Goal: Check status: Check status

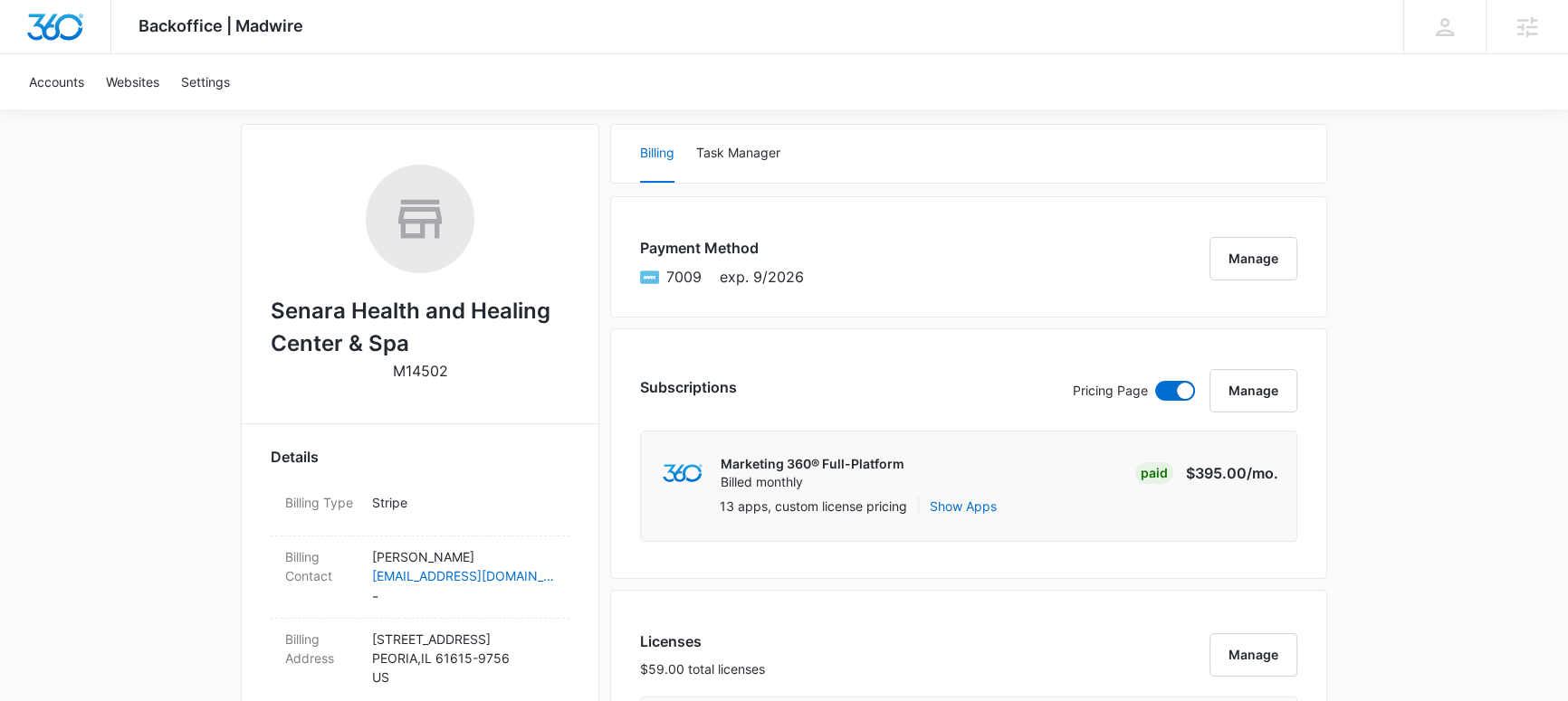
scroll to position [631, 0]
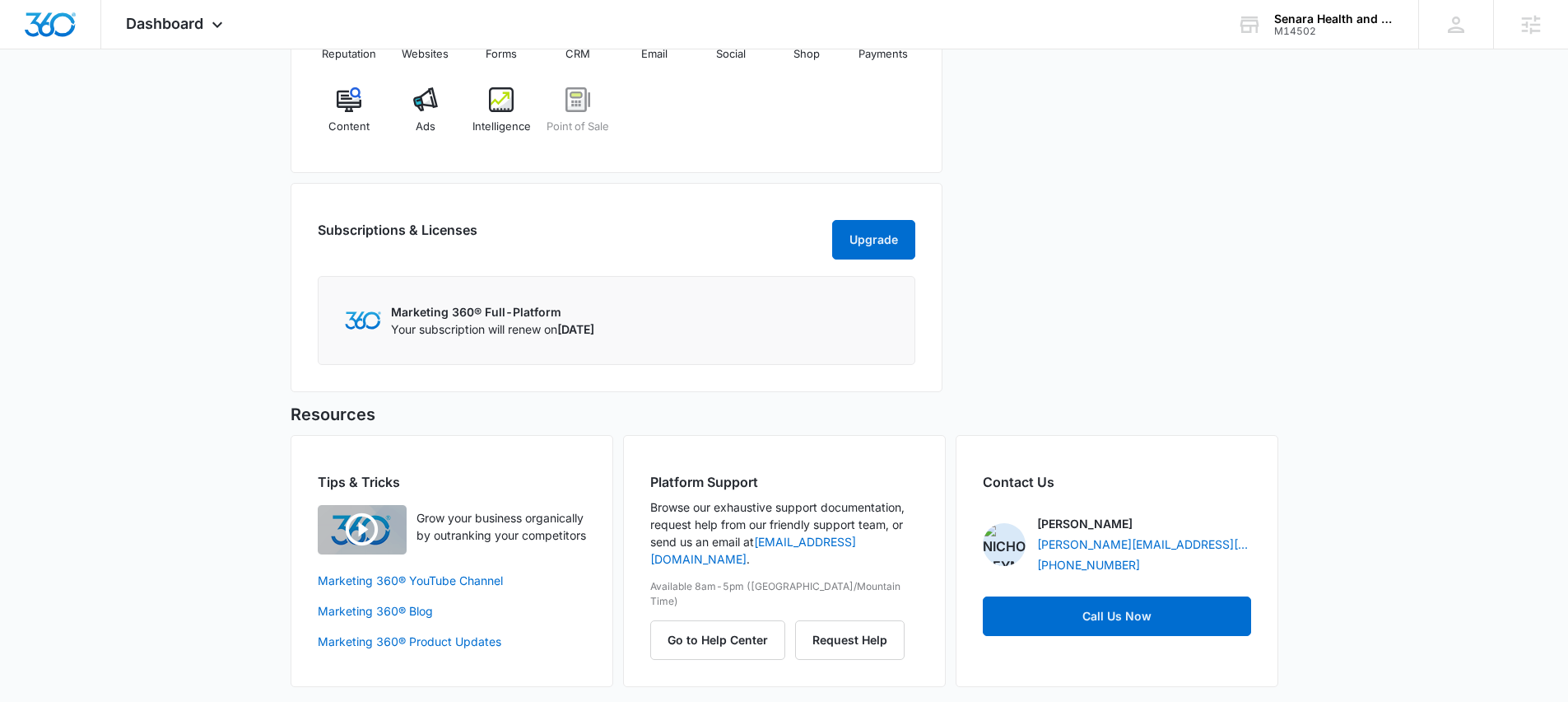
scroll to position [765, 0]
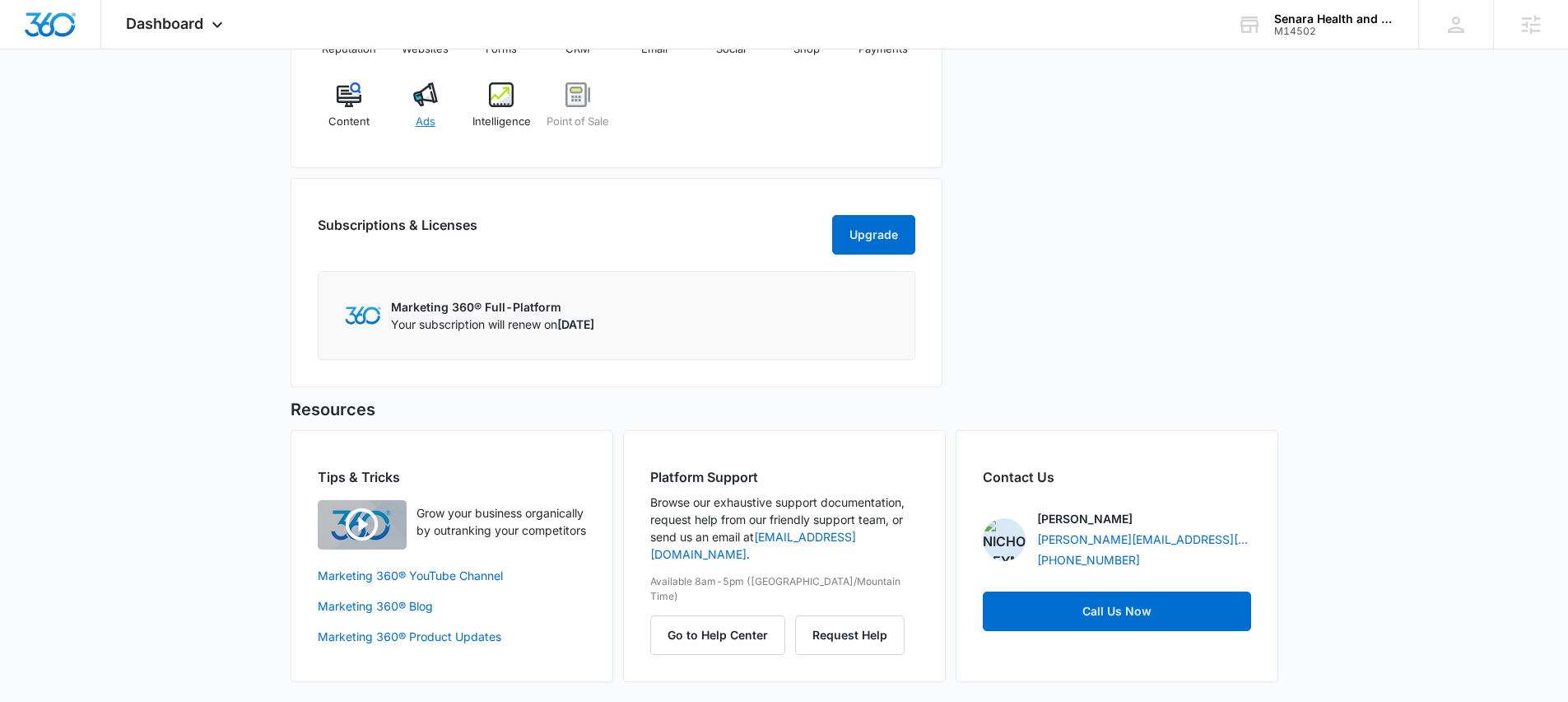
click at [417, 105] on div "Ads" at bounding box center [425, 111] width 63 height 59
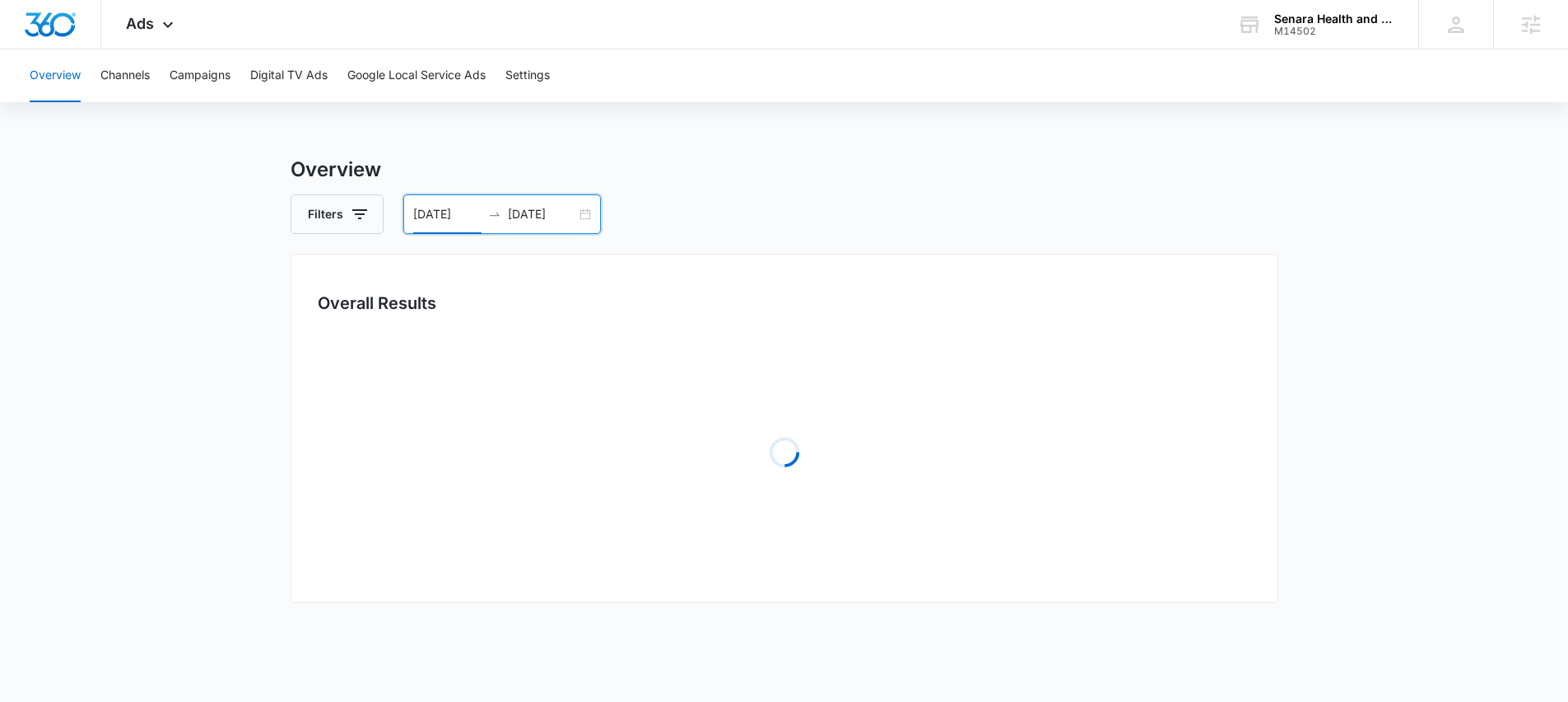
click at [436, 215] on input "01/01/2024" at bounding box center [447, 215] width 68 height 18
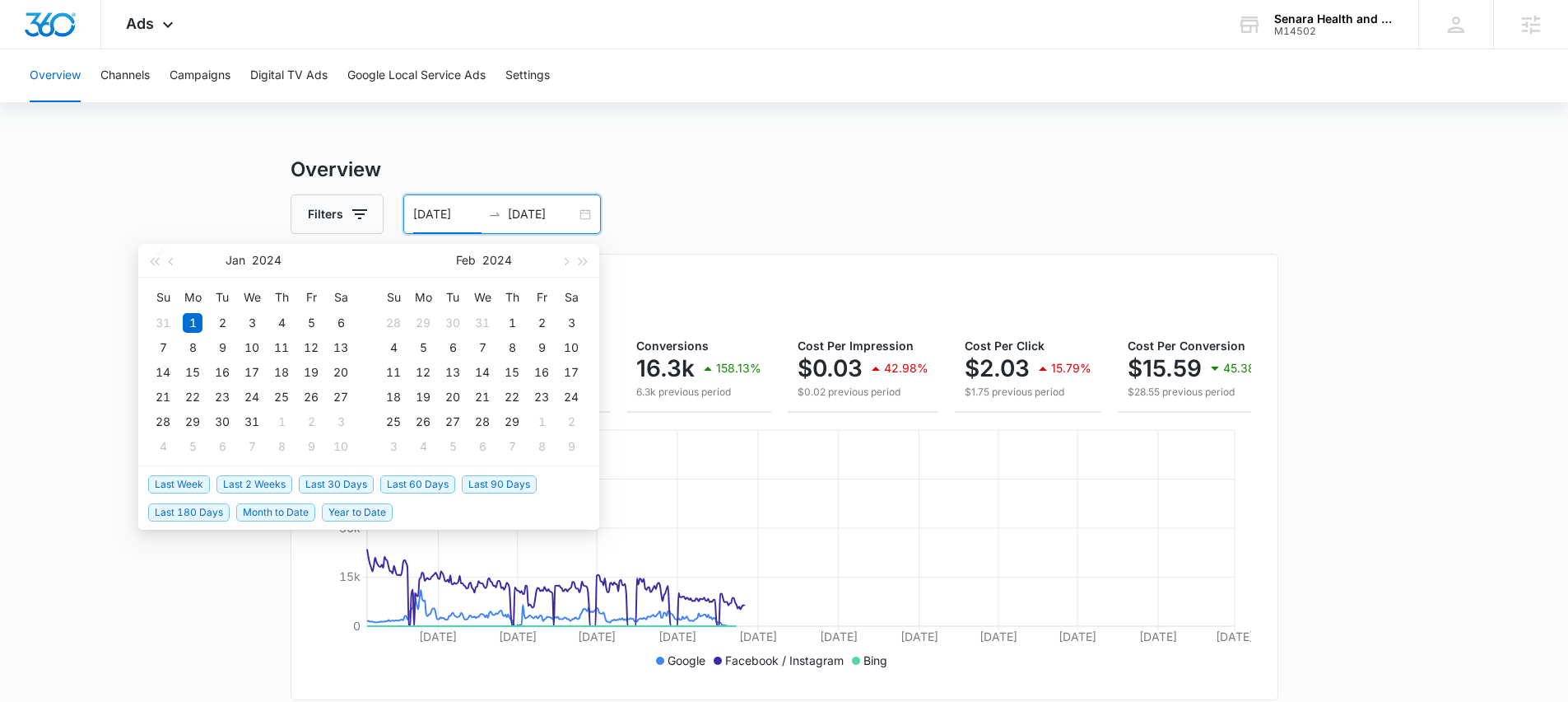
click at [181, 486] on span "Last Week" at bounding box center [179, 484] width 62 height 18
type input "[DATE]"
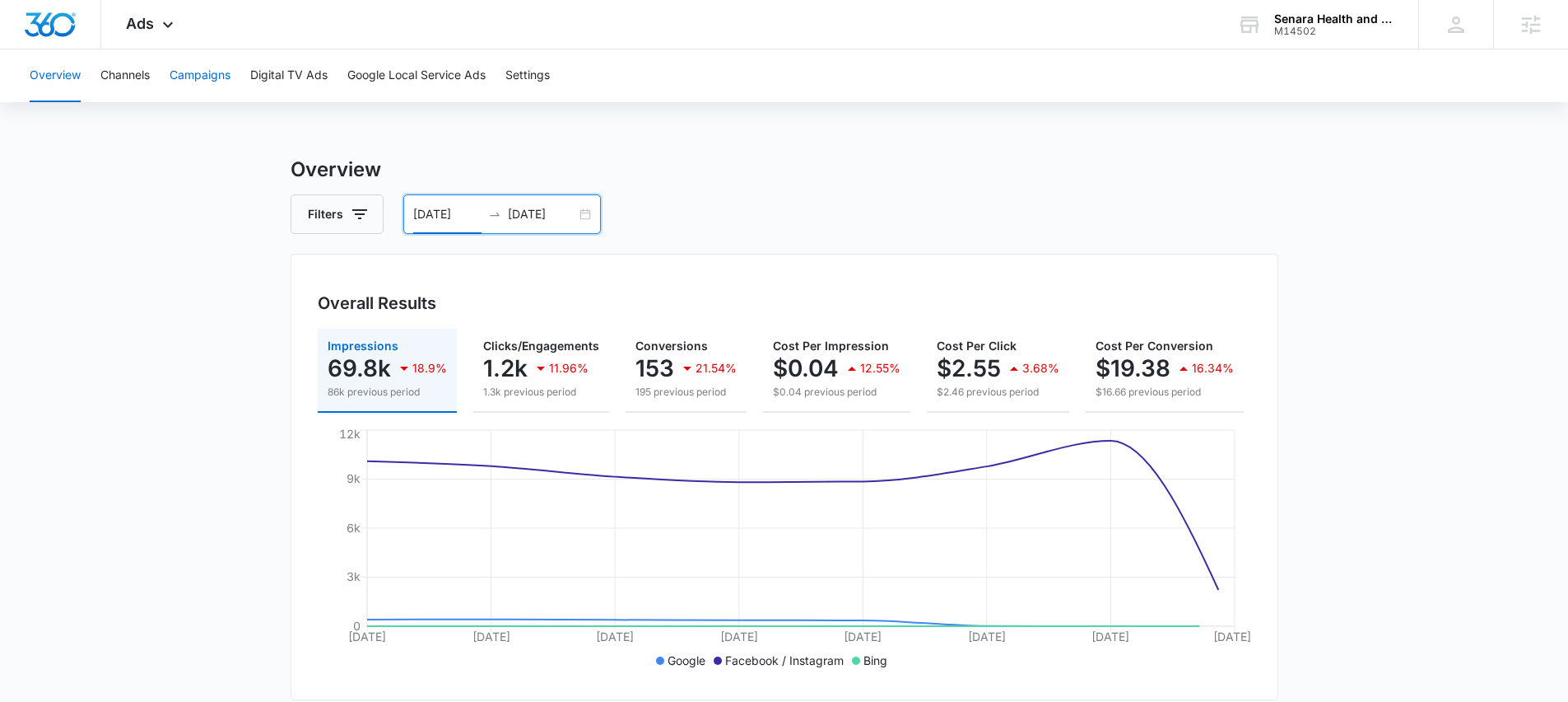
click at [194, 77] on button "Campaigns" at bounding box center [200, 75] width 61 height 52
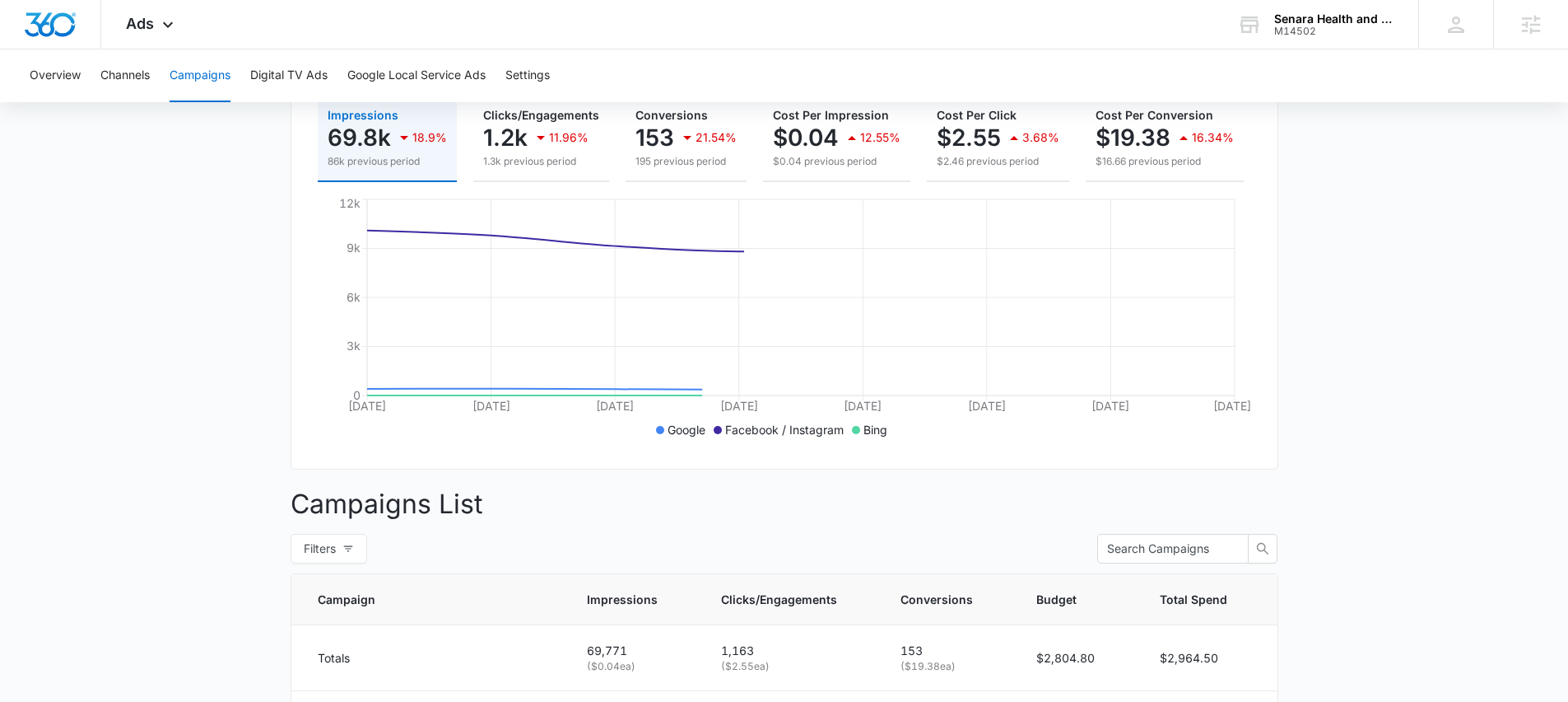
scroll to position [754, 0]
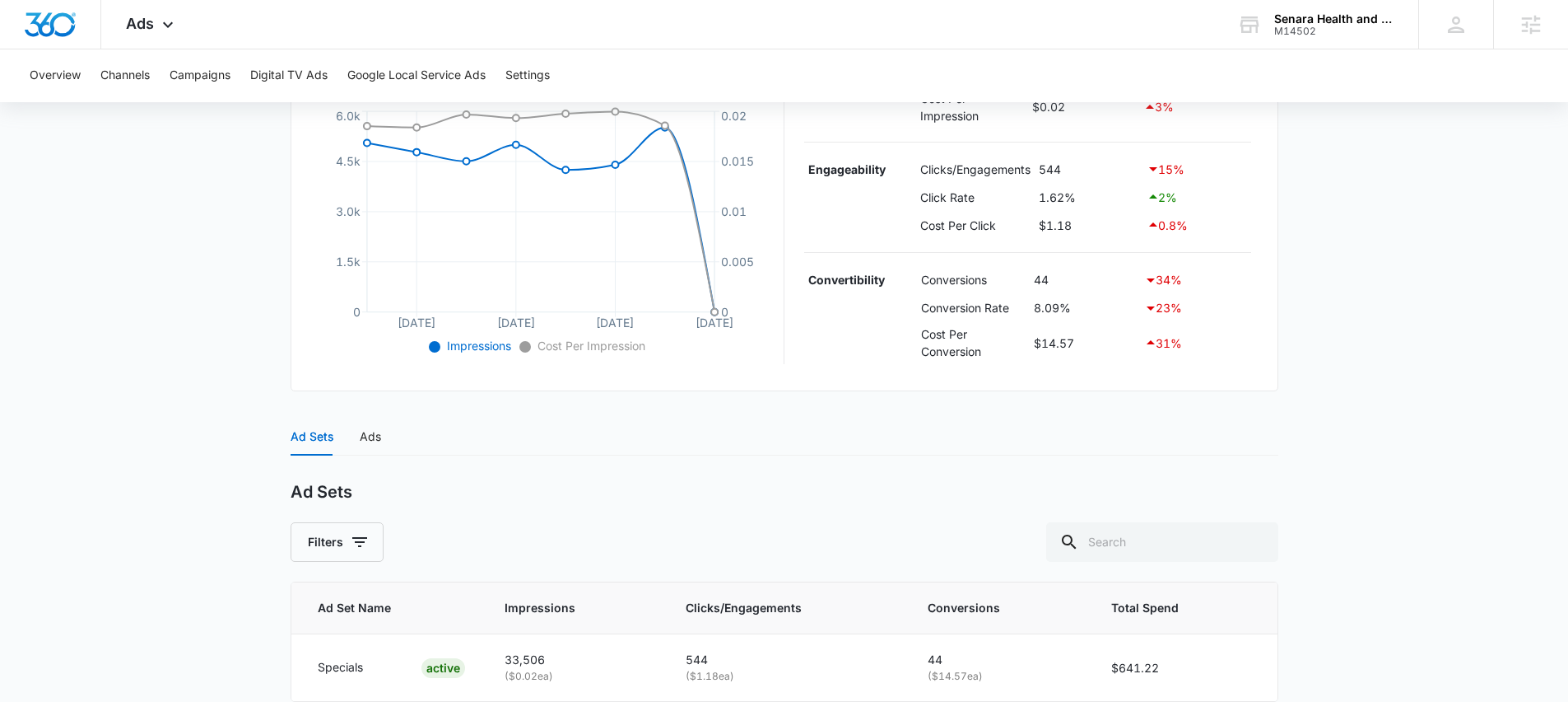
scroll to position [445, 0]
